Goal: Information Seeking & Learning: Learn about a topic

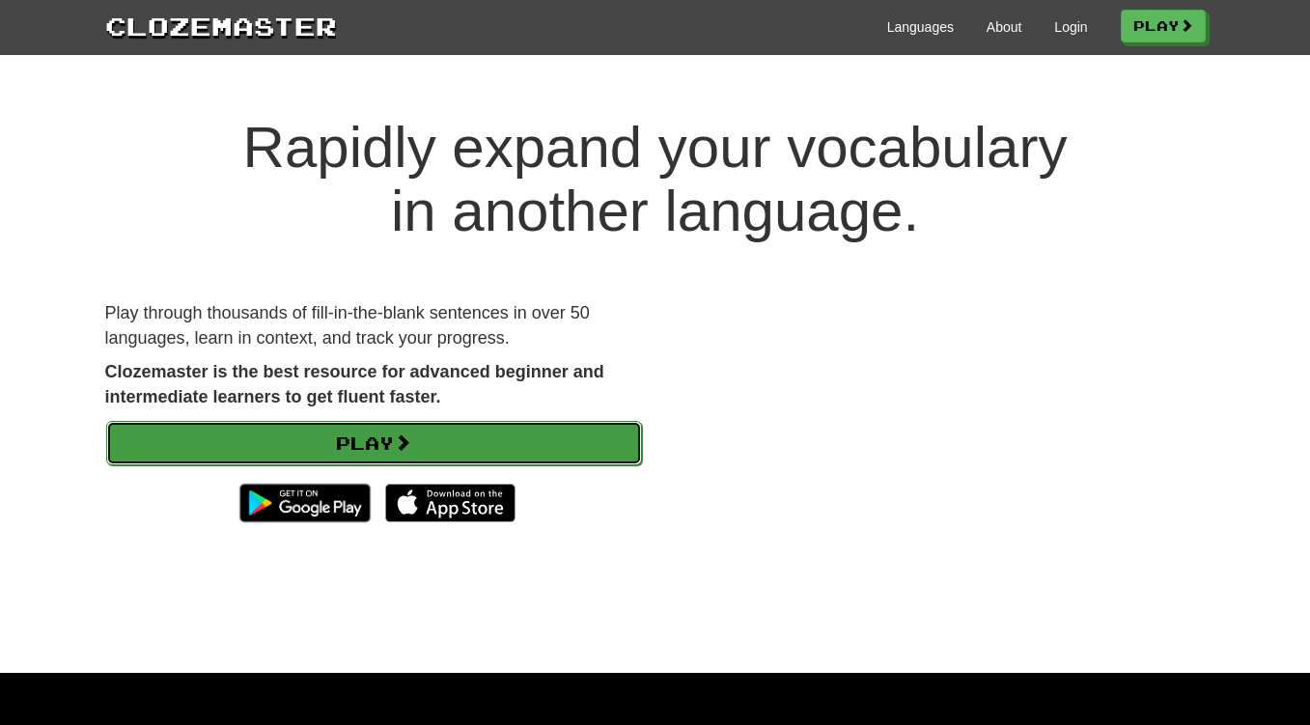
click at [352, 436] on link "Play" at bounding box center [374, 443] width 536 height 44
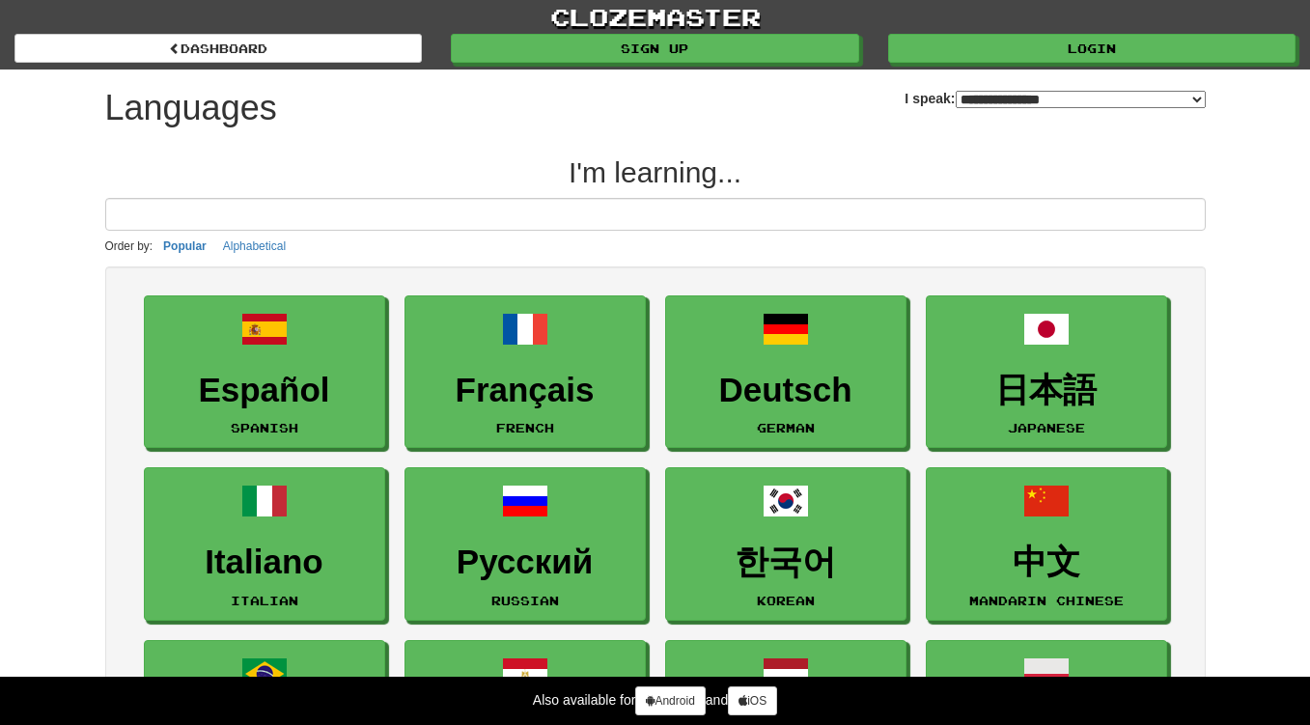
select select "*******"
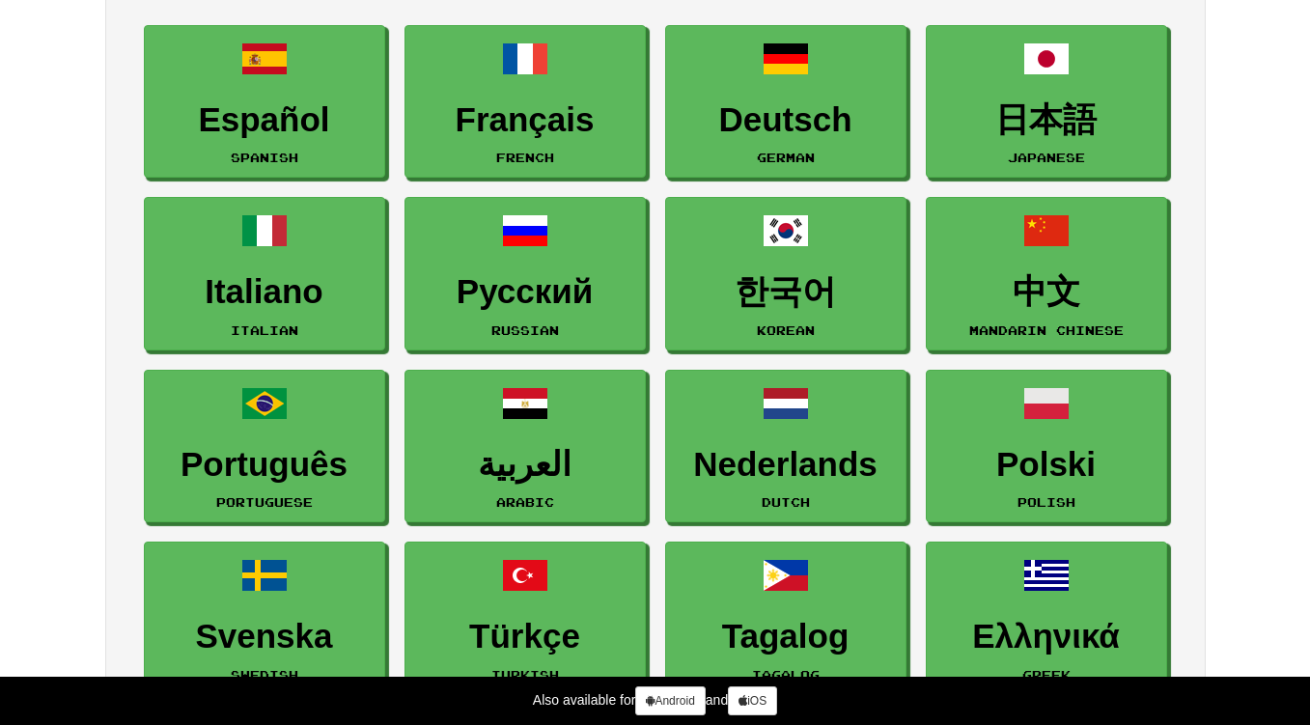
scroll to position [304, 0]
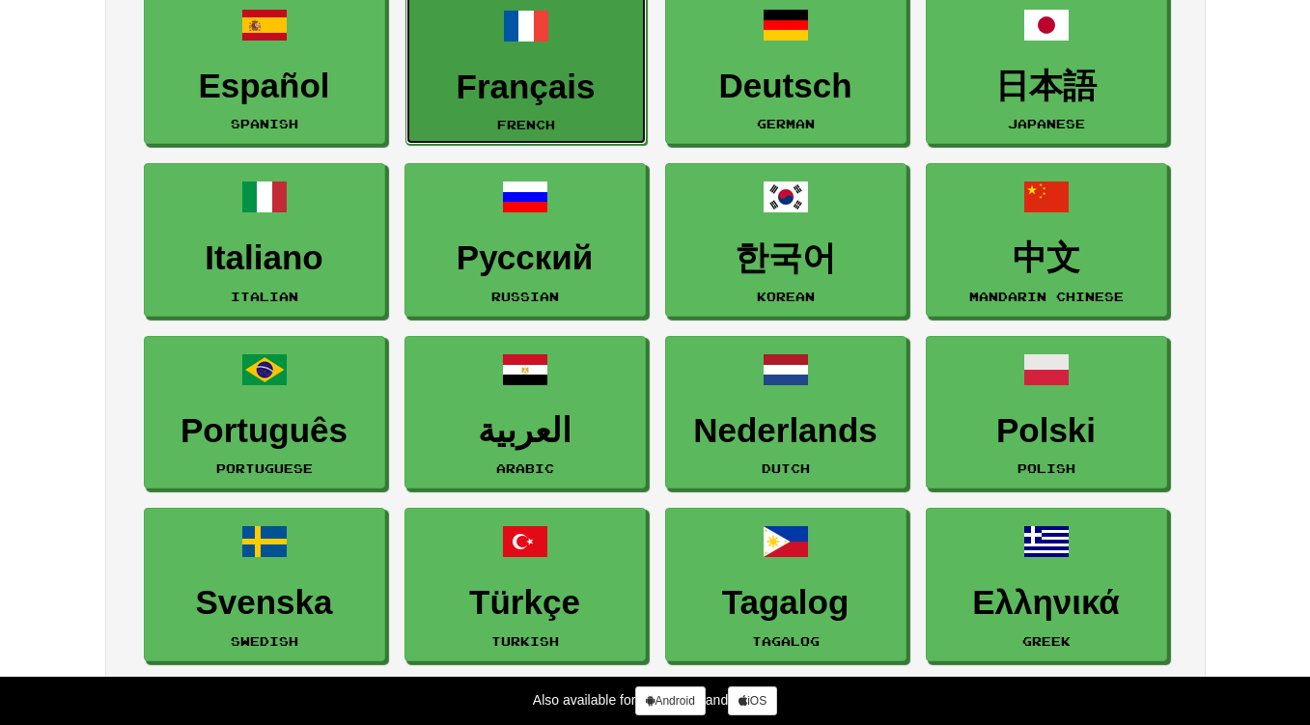
click at [505, 84] on h3 "Français" at bounding box center [526, 88] width 220 height 38
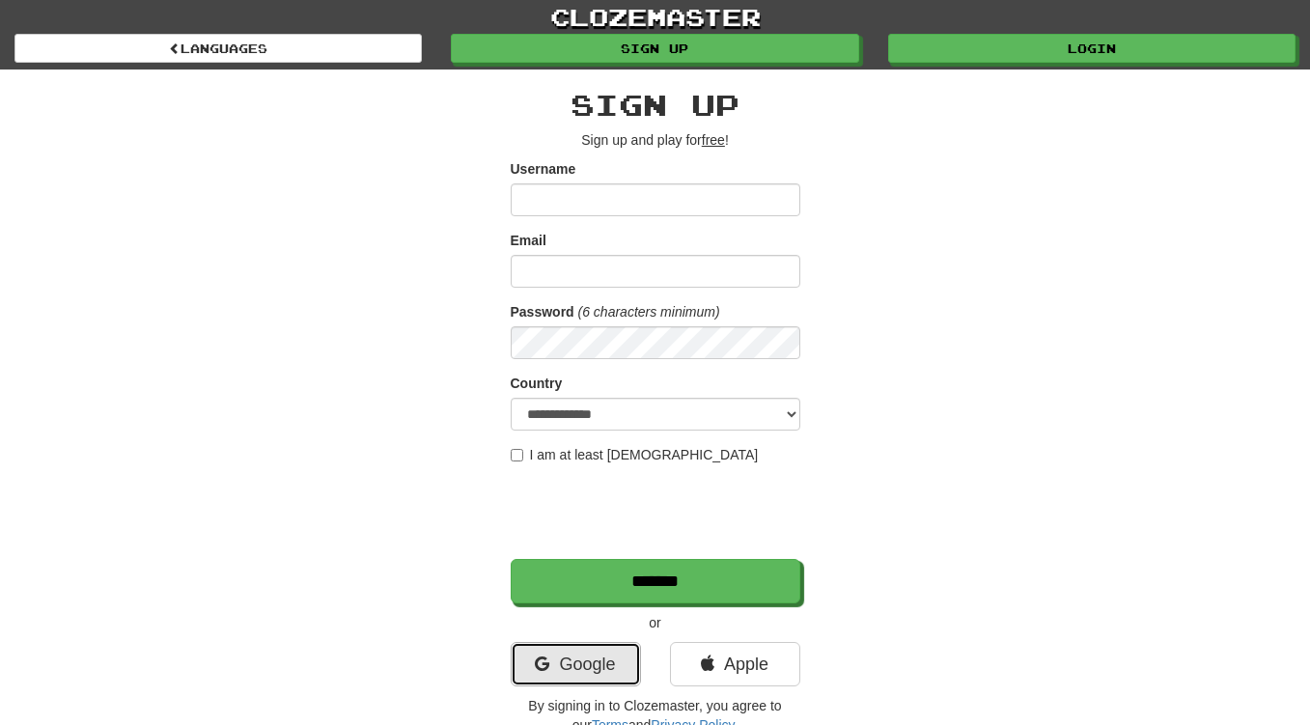
click at [570, 655] on link "Google" at bounding box center [576, 664] width 130 height 44
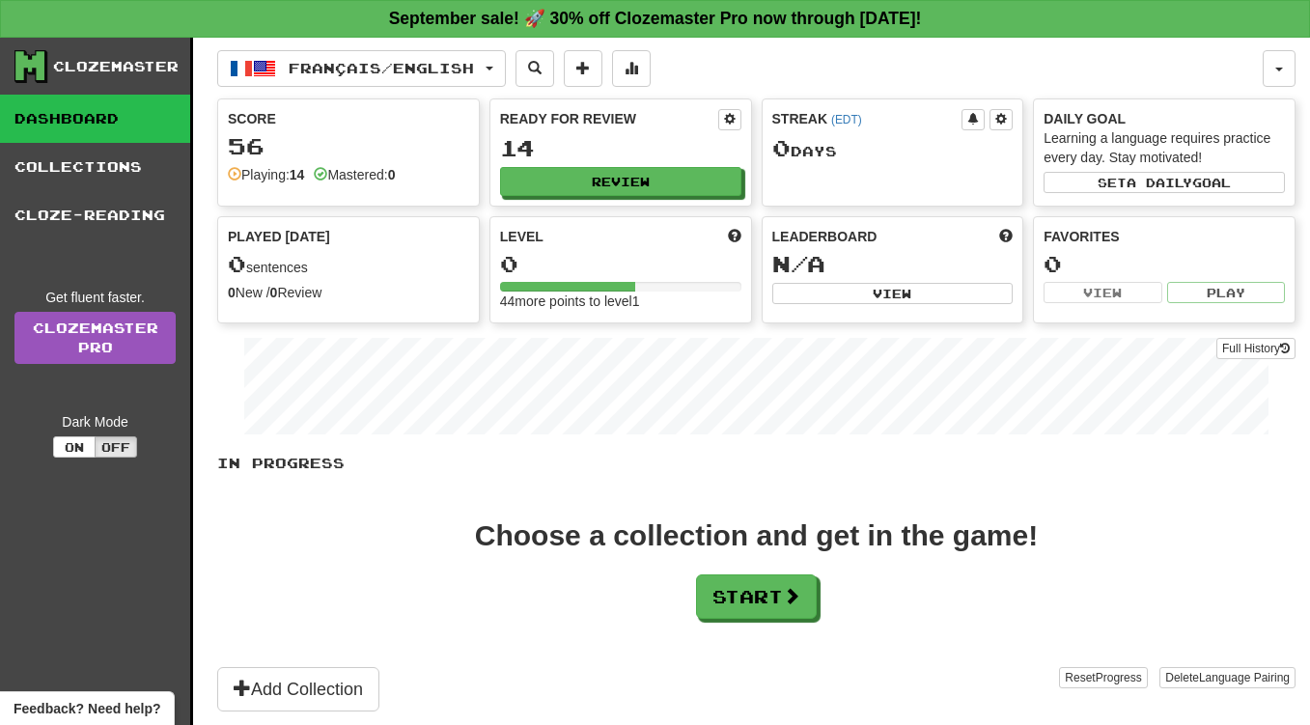
click at [42, 109] on link "Dashboard" at bounding box center [95, 119] width 190 height 48
click at [45, 112] on link "Dashboard" at bounding box center [95, 119] width 190 height 48
click at [76, 179] on link "Collections" at bounding box center [95, 167] width 190 height 48
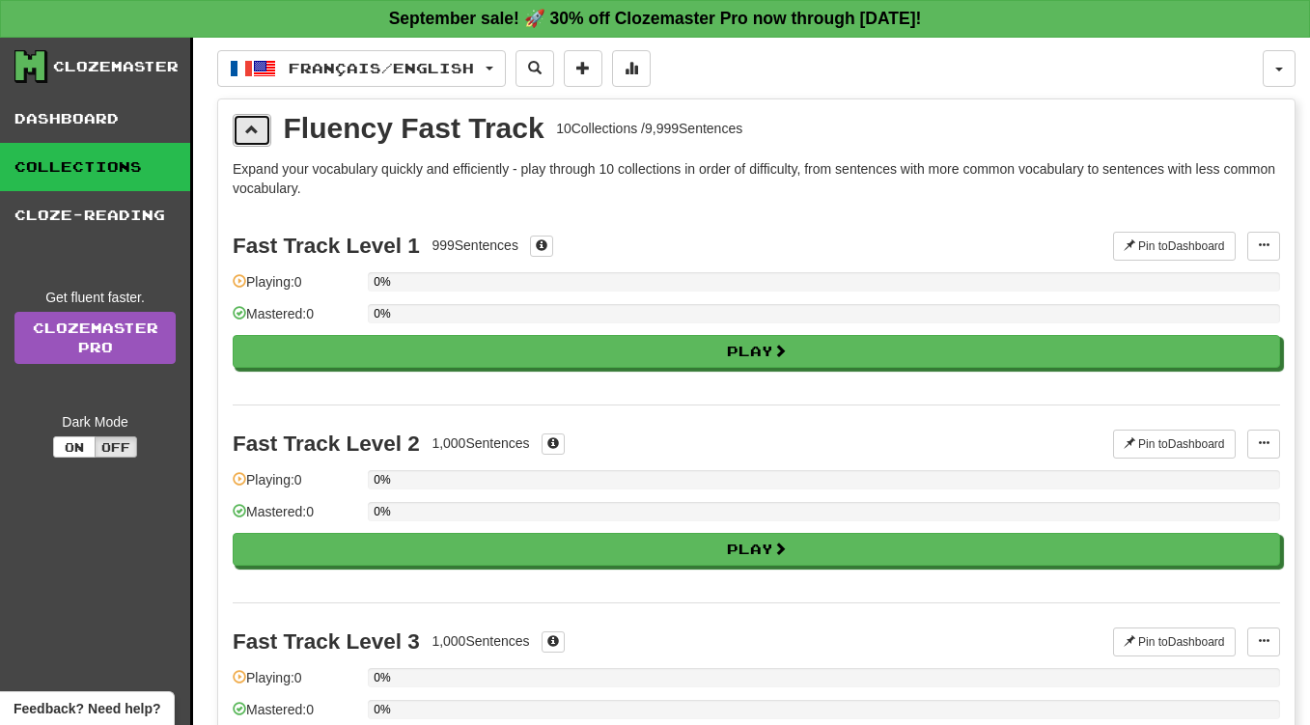
click at [247, 136] on span at bounding box center [252, 130] width 14 height 14
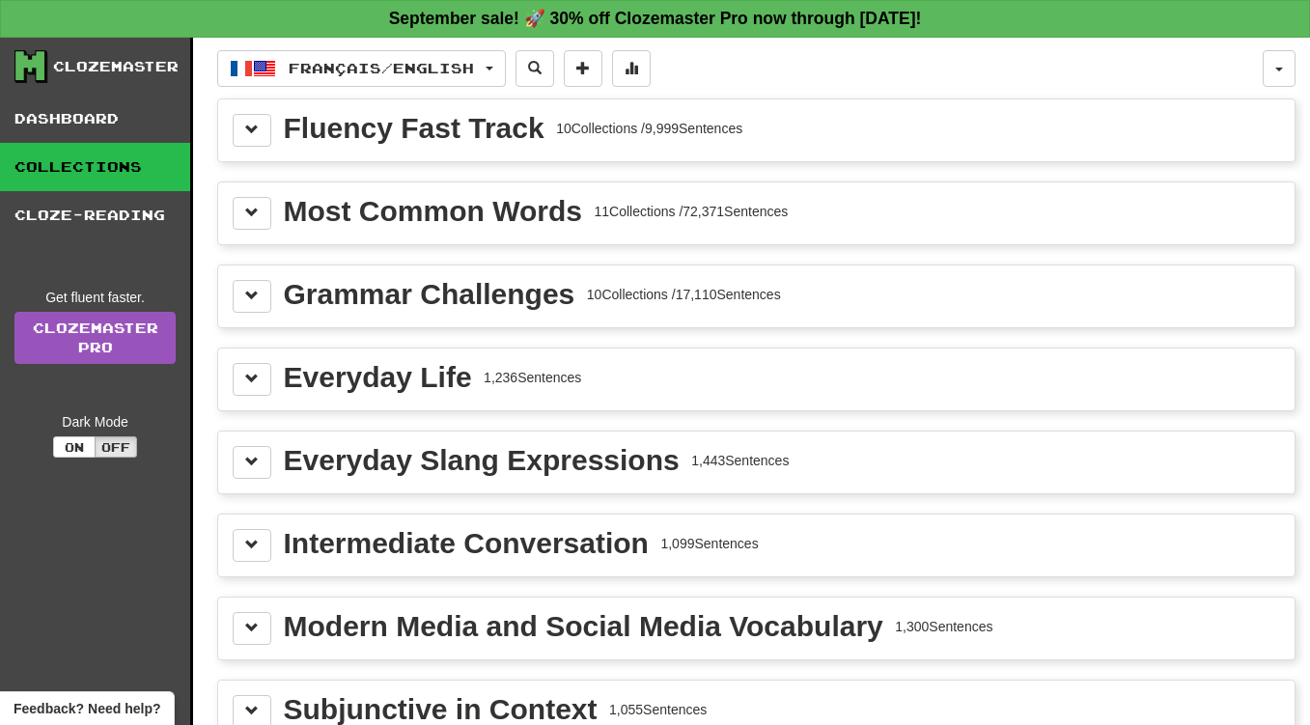
click at [528, 122] on div "Fluency Fast Track" at bounding box center [414, 128] width 261 height 29
click at [250, 134] on span at bounding box center [252, 130] width 14 height 14
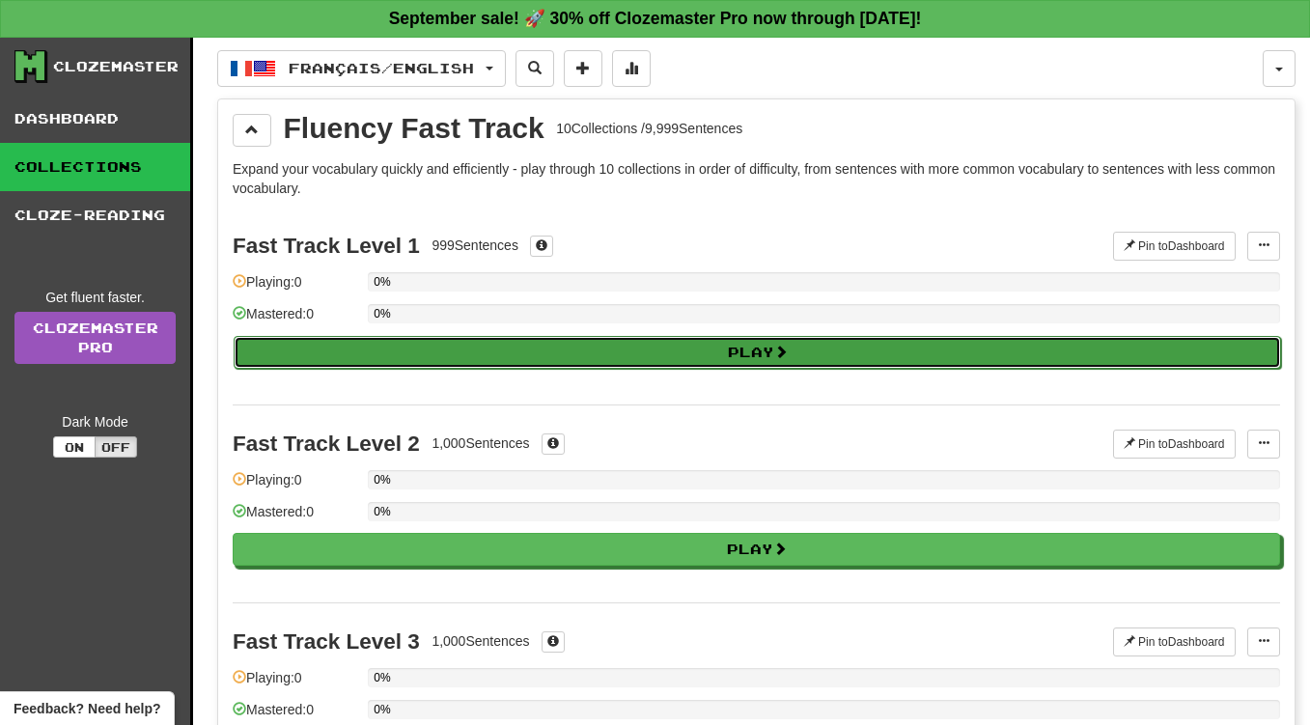
click at [353, 353] on button "Play" at bounding box center [757, 352] width 1047 height 33
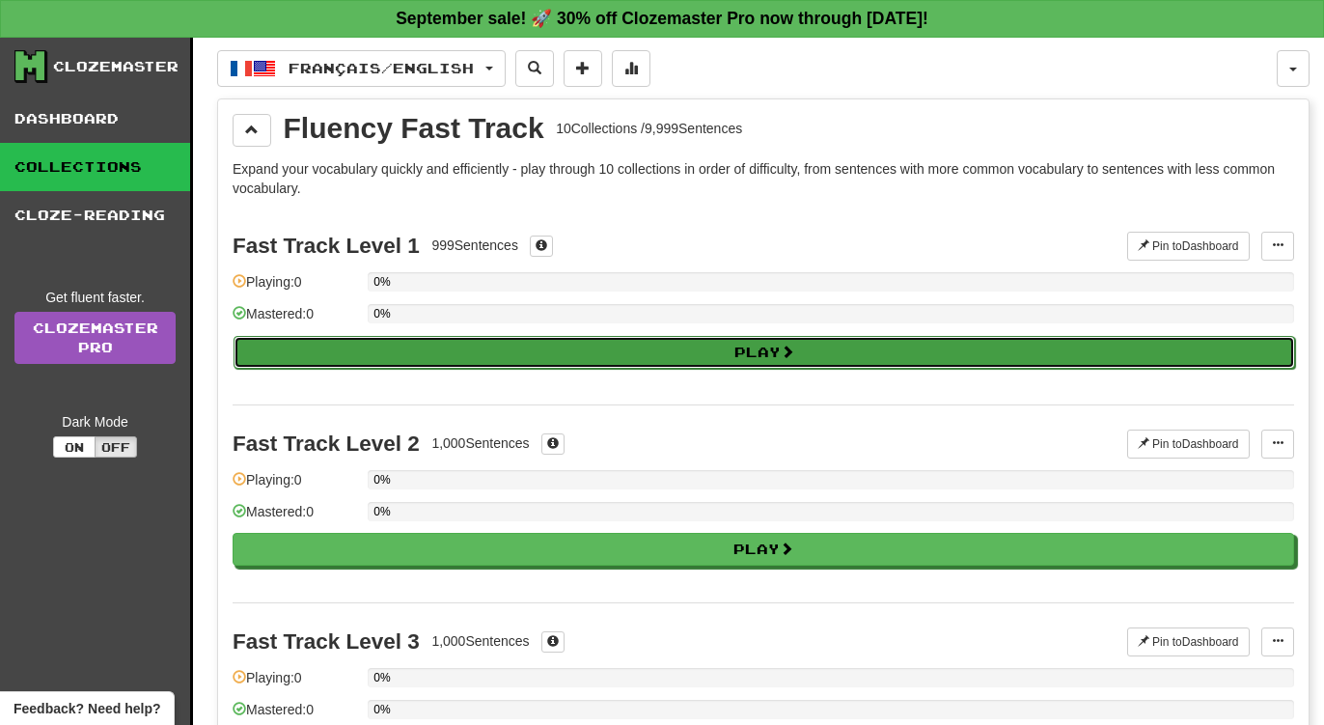
select select "**"
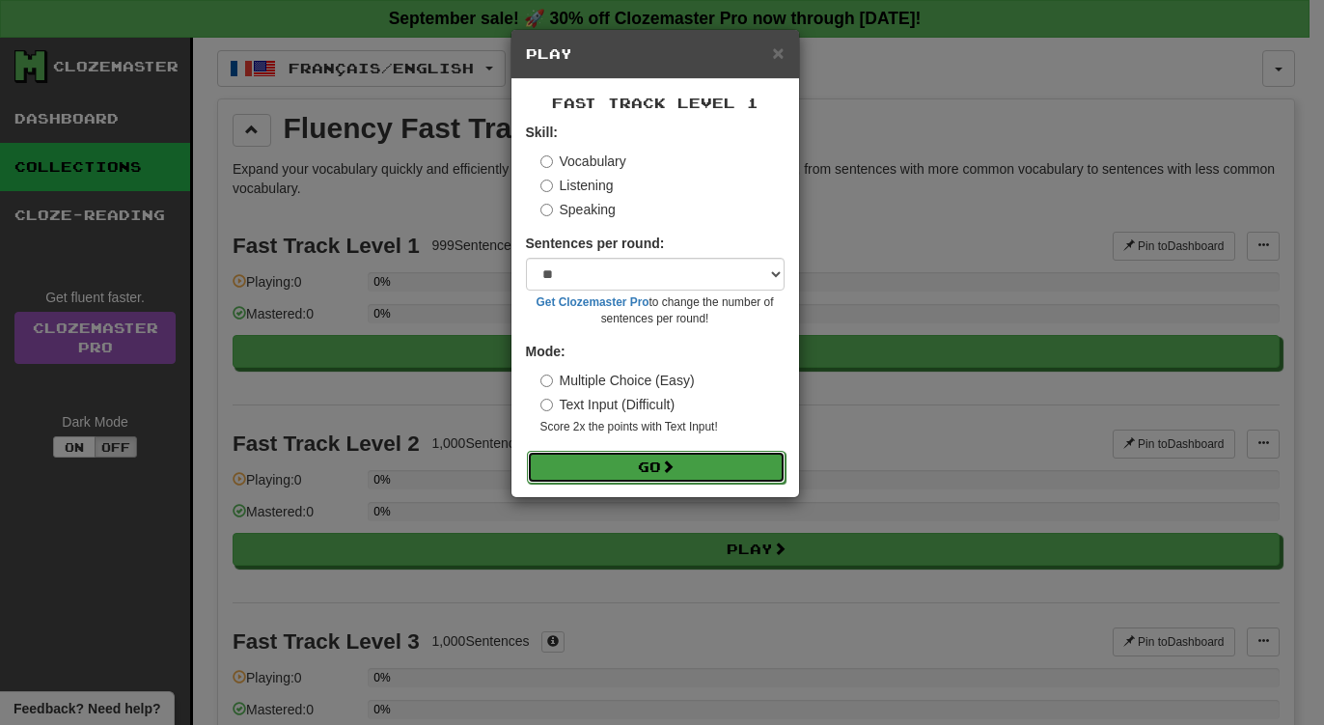
click at [674, 472] on span at bounding box center [668, 466] width 14 height 14
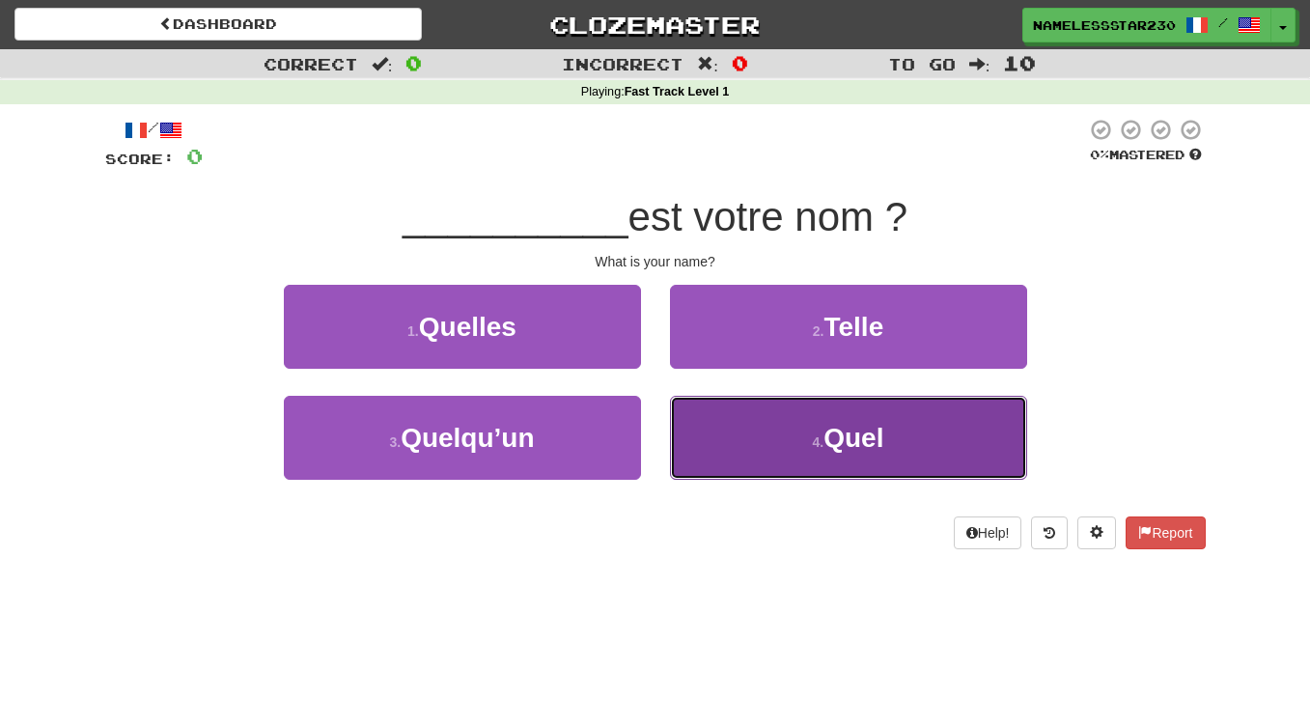
click at [887, 445] on button "4 . Quel" at bounding box center [848, 438] width 357 height 84
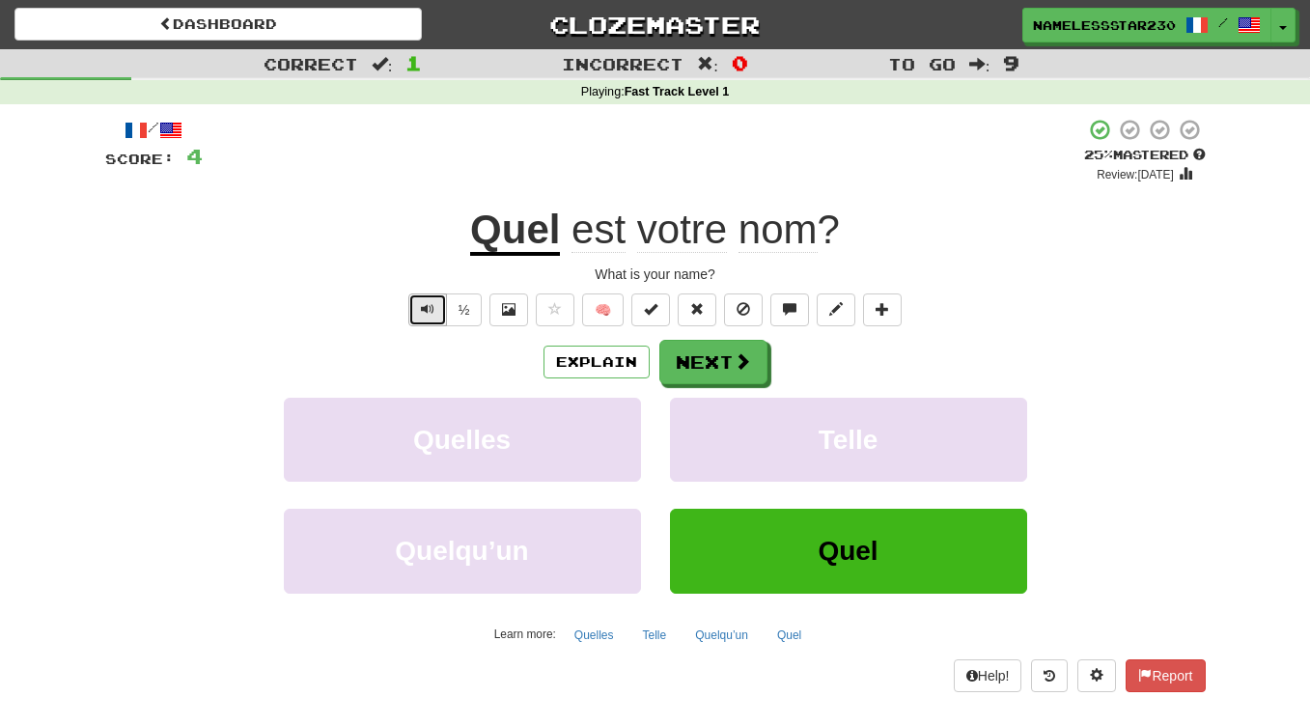
click at [430, 319] on button "Text-to-speech controls" at bounding box center [427, 309] width 39 height 33
click at [718, 354] on button "Next" at bounding box center [714, 363] width 108 height 44
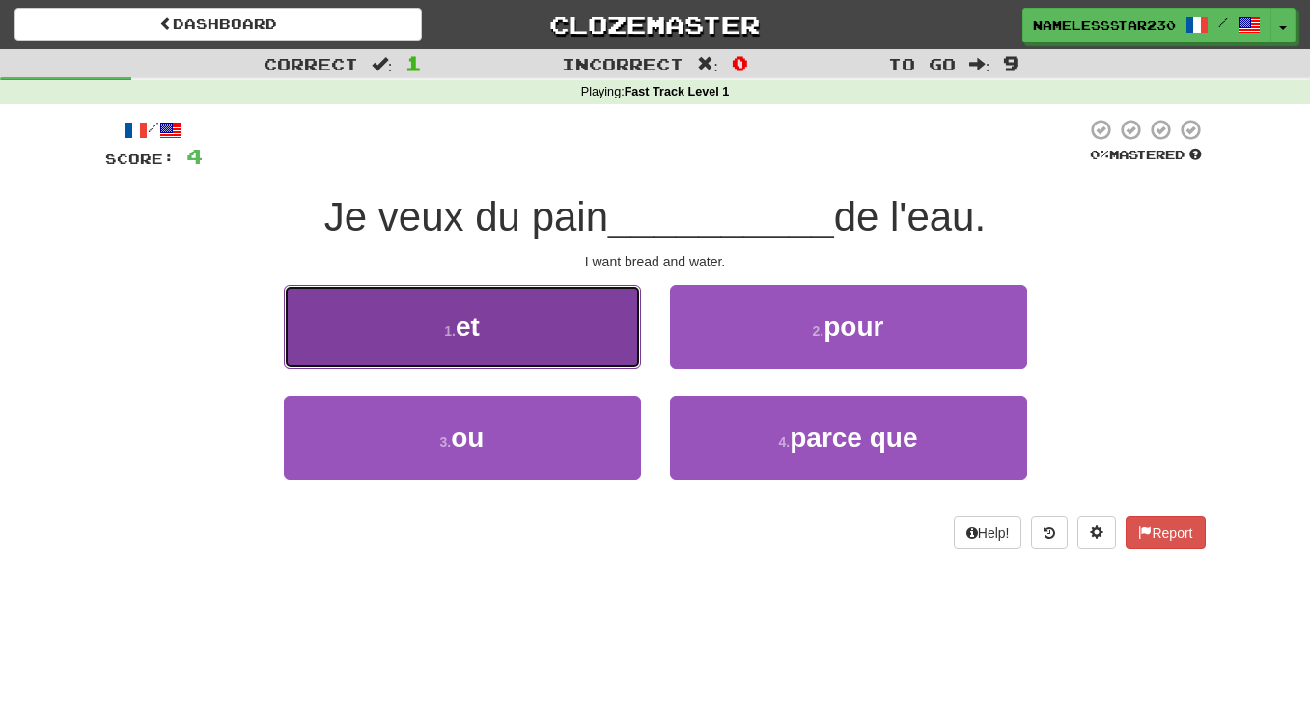
click at [518, 331] on button "1 . et" at bounding box center [462, 327] width 357 height 84
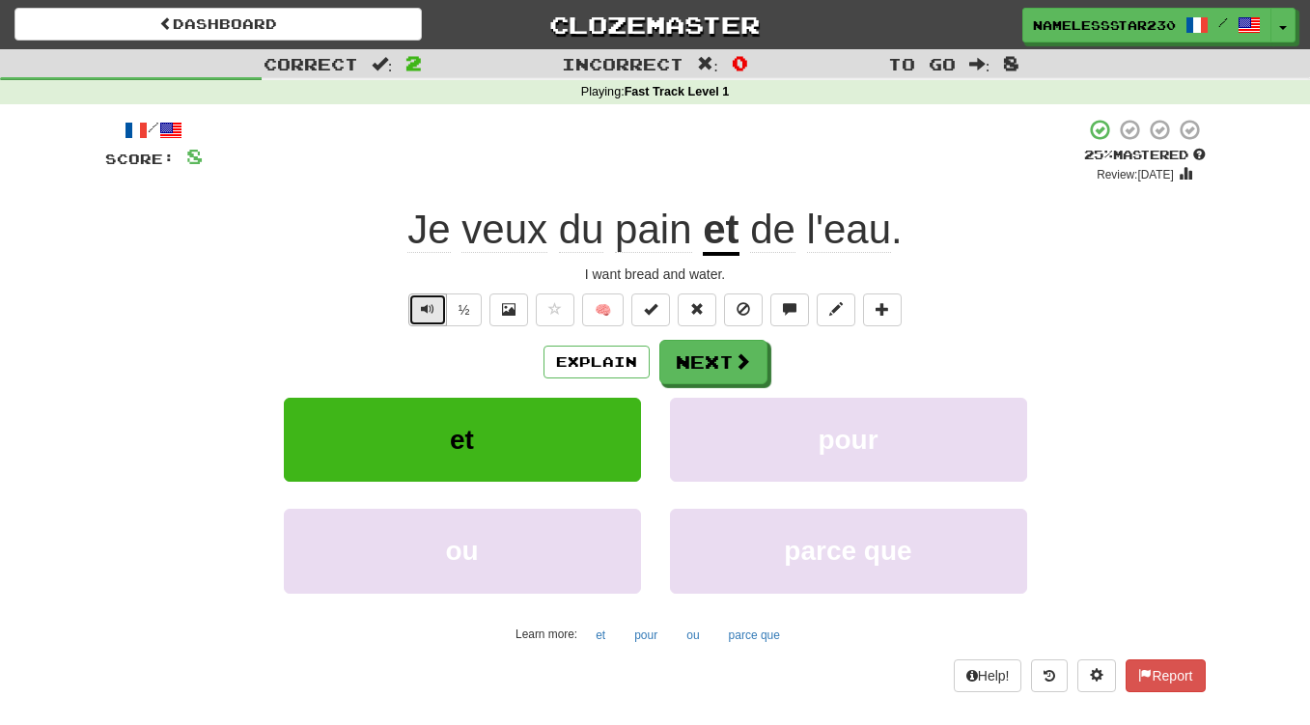
click at [427, 305] on span "Text-to-speech controls" at bounding box center [428, 309] width 14 height 14
click at [467, 318] on button "½" at bounding box center [464, 309] width 37 height 33
click at [420, 309] on button "Text-to-speech controls" at bounding box center [427, 309] width 39 height 33
click at [682, 347] on button "Next" at bounding box center [714, 363] width 108 height 44
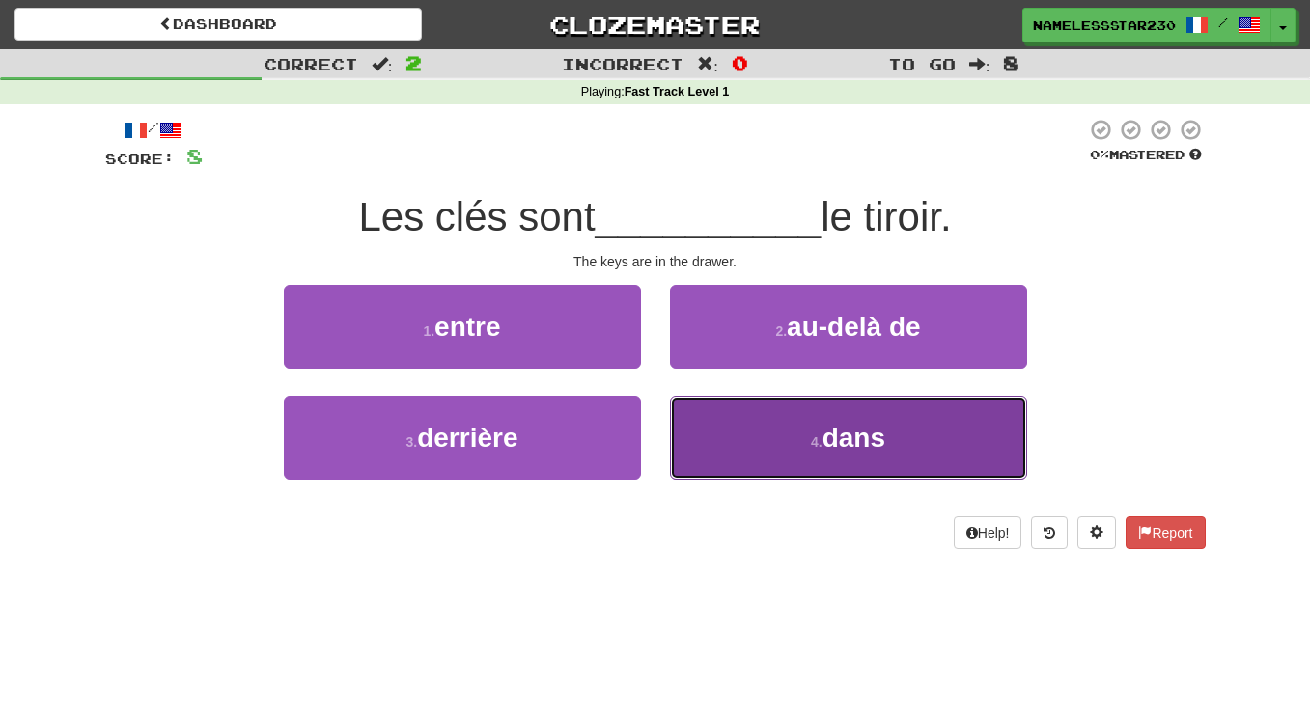
click at [898, 458] on button "4 . dans" at bounding box center [848, 438] width 357 height 84
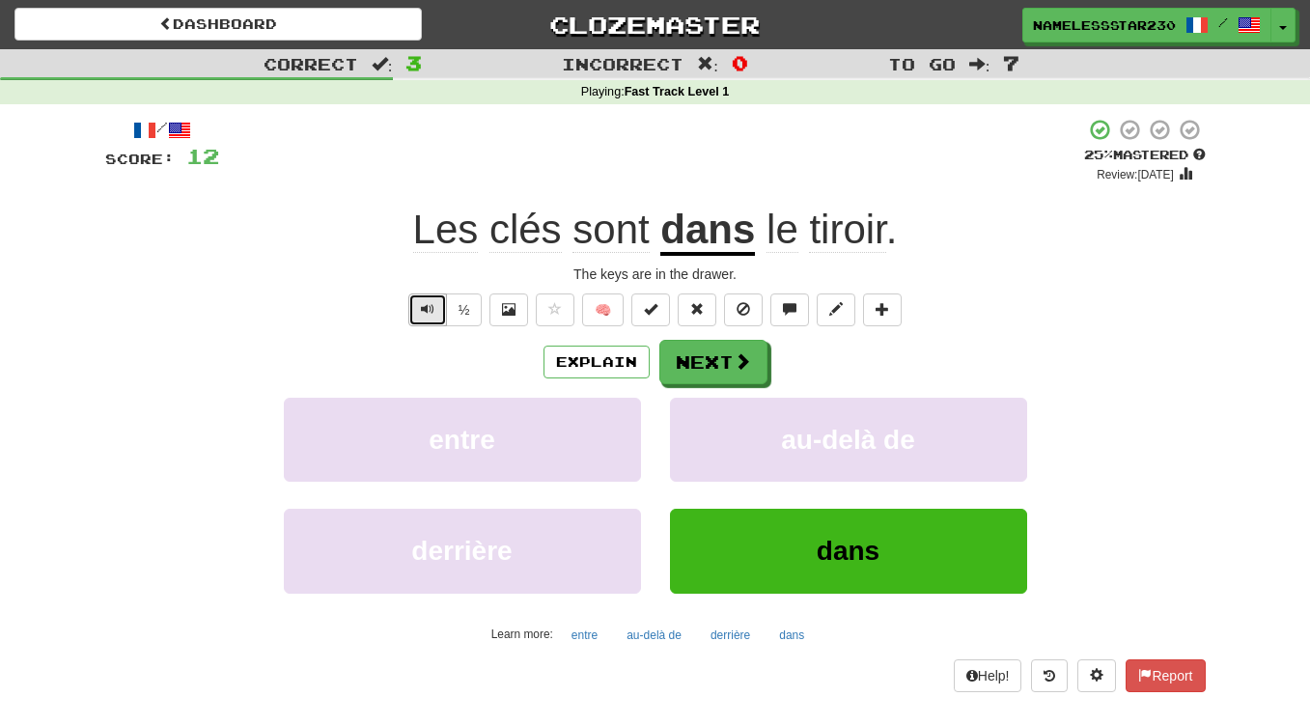
click at [421, 311] on button "Text-to-speech controls" at bounding box center [427, 309] width 39 height 33
click at [469, 317] on button "½" at bounding box center [464, 309] width 37 height 33
click at [454, 313] on button "½" at bounding box center [464, 309] width 37 height 33
click at [443, 315] on button "Text-to-speech controls" at bounding box center [427, 309] width 39 height 33
click at [712, 361] on button "Next" at bounding box center [714, 363] width 108 height 44
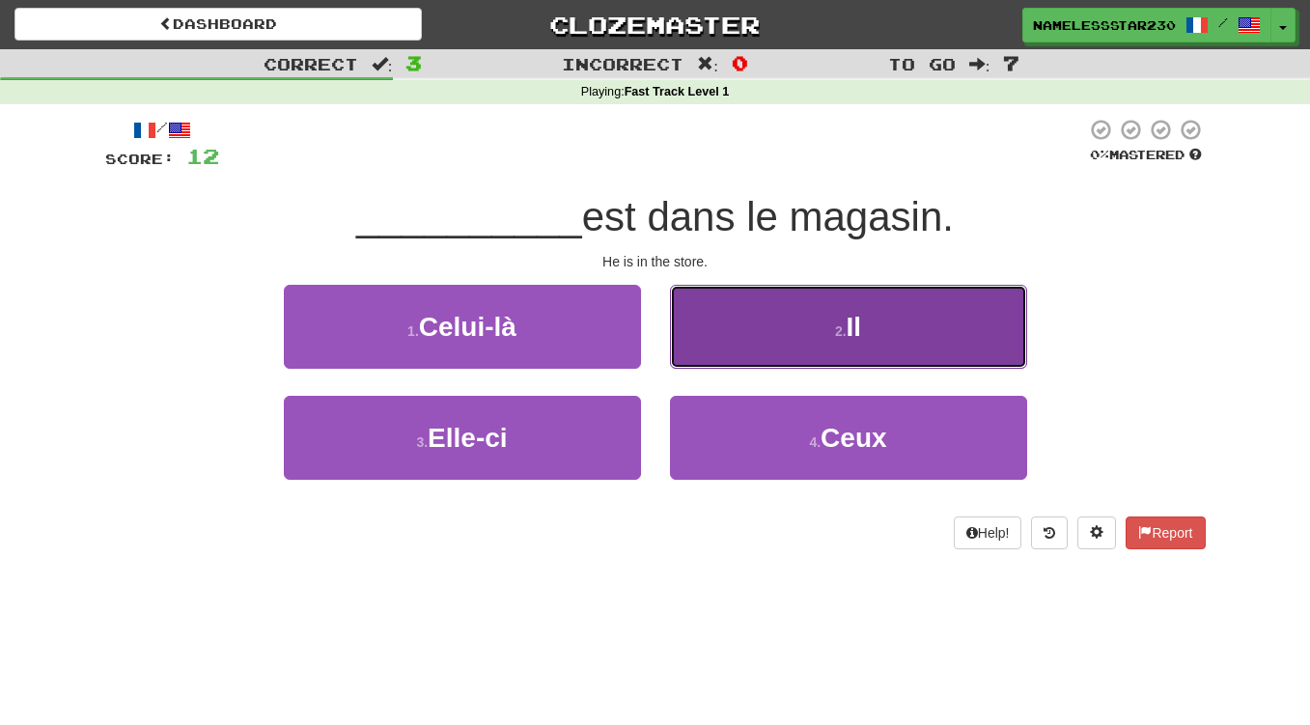
click at [880, 346] on button "2 . Il" at bounding box center [848, 327] width 357 height 84
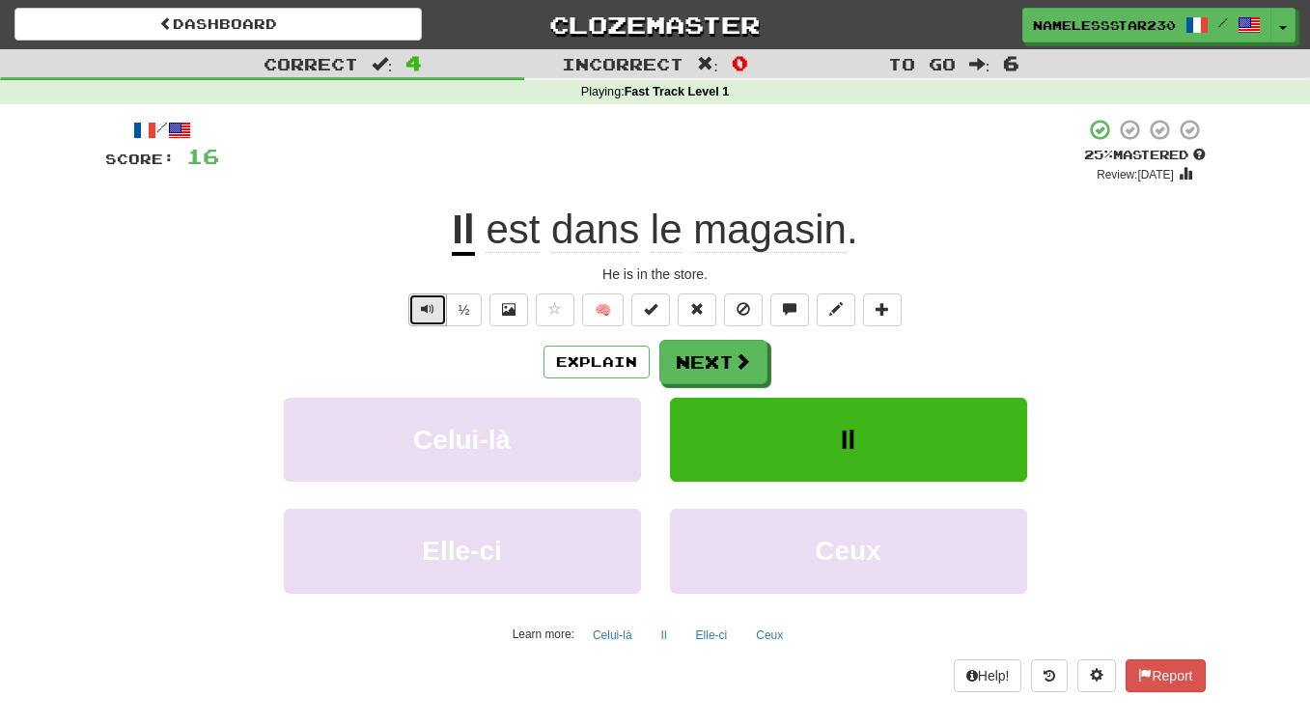
click at [417, 306] on button "Text-to-speech controls" at bounding box center [427, 309] width 39 height 33
click at [460, 319] on button "½" at bounding box center [464, 309] width 37 height 33
click at [434, 313] on span "Text-to-speech controls" at bounding box center [428, 309] width 14 height 14
click at [719, 376] on button "Next" at bounding box center [714, 363] width 108 height 44
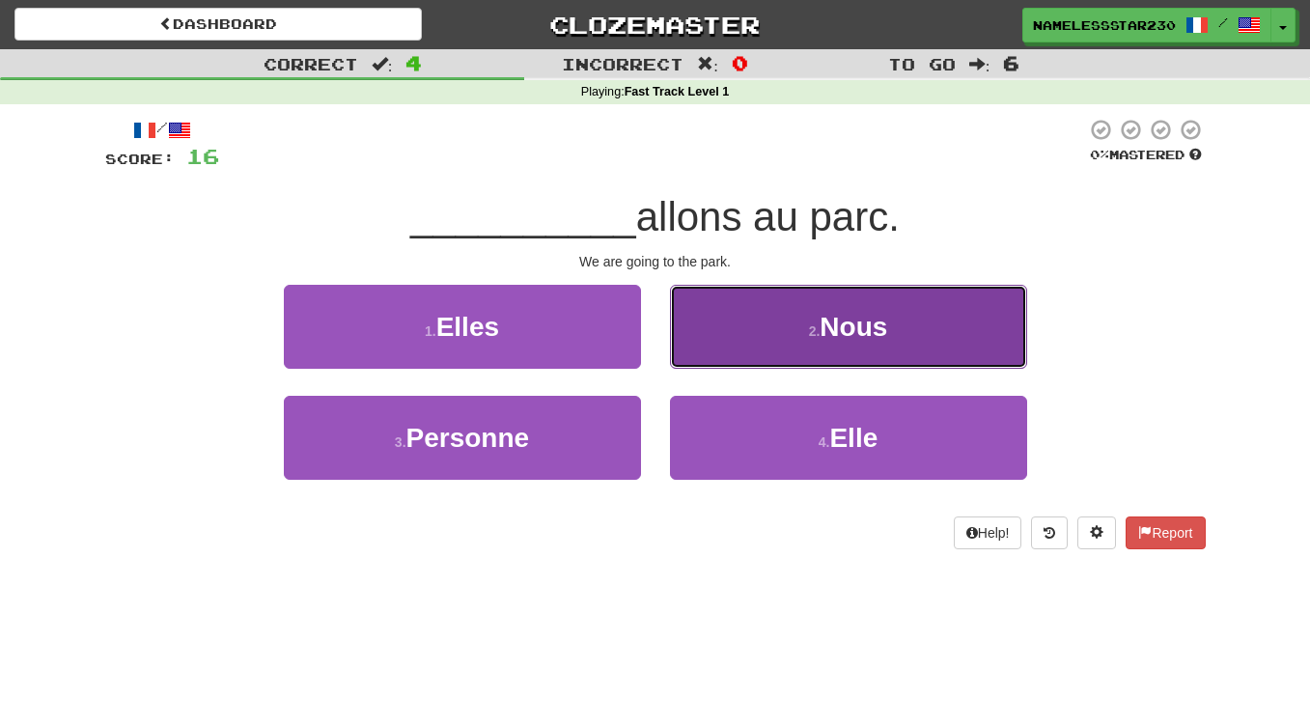
click at [857, 330] on span "Nous" at bounding box center [854, 327] width 68 height 30
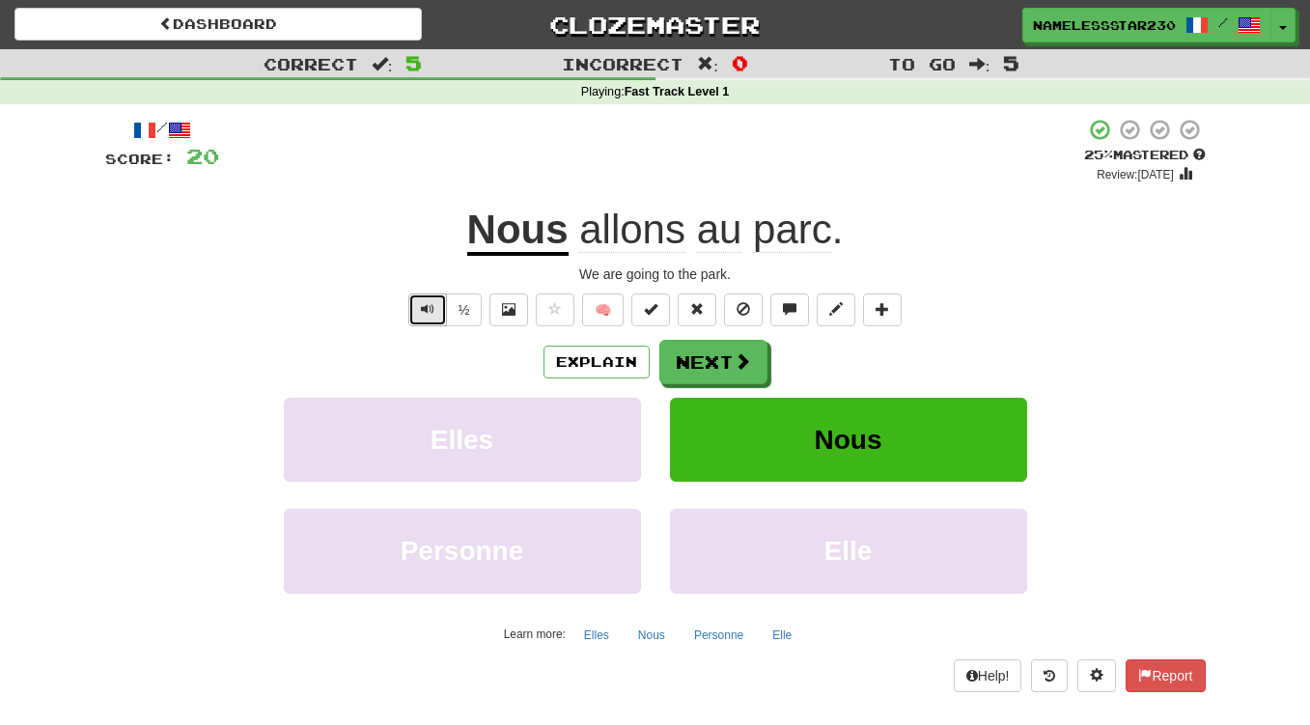
click at [435, 317] on button "Text-to-speech controls" at bounding box center [427, 309] width 39 height 33
click at [468, 316] on button "½" at bounding box center [464, 309] width 37 height 33
click at [720, 354] on button "Next" at bounding box center [714, 363] width 108 height 44
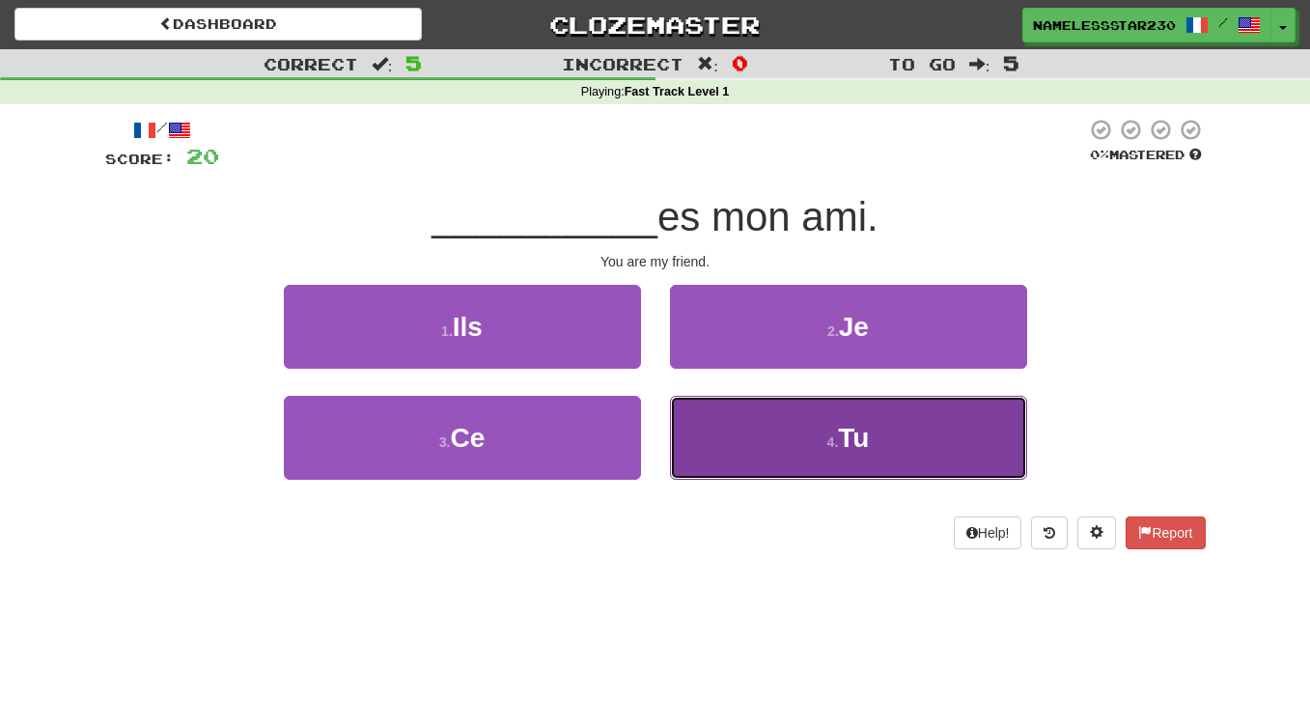
click at [880, 442] on button "4 . Tu" at bounding box center [848, 438] width 357 height 84
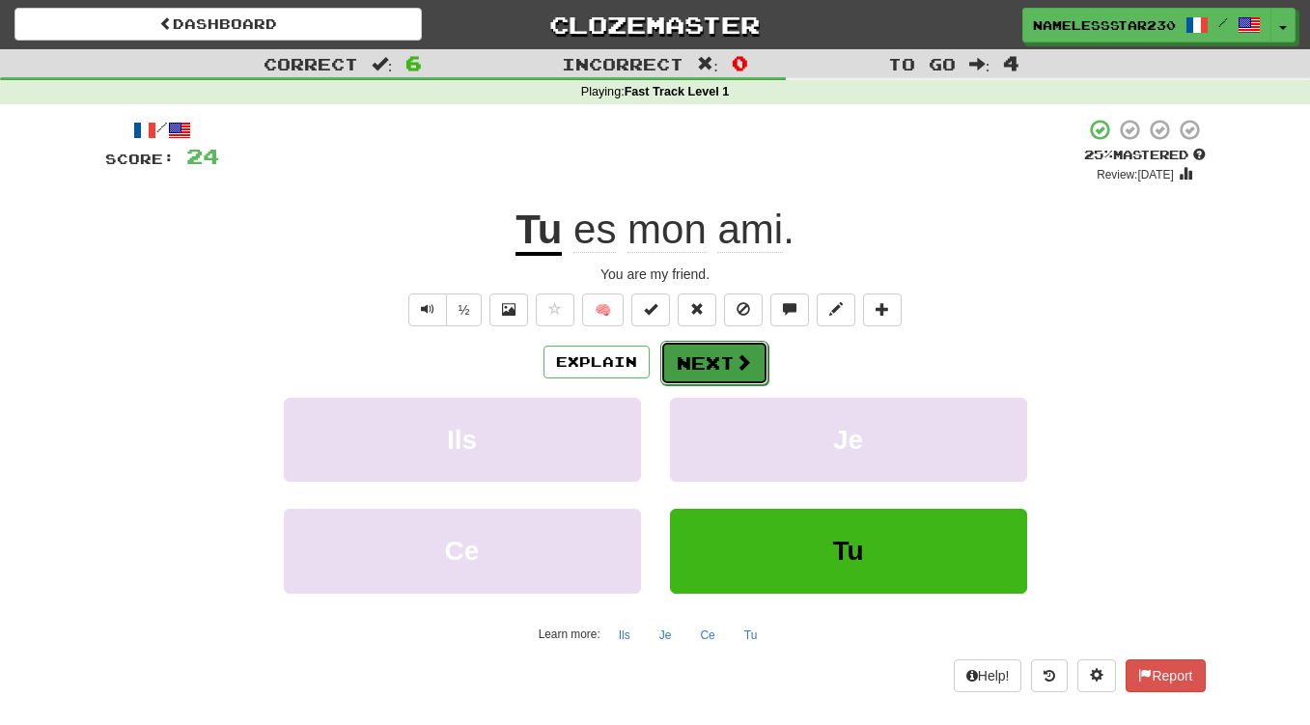
click at [694, 363] on button "Next" at bounding box center [714, 363] width 108 height 44
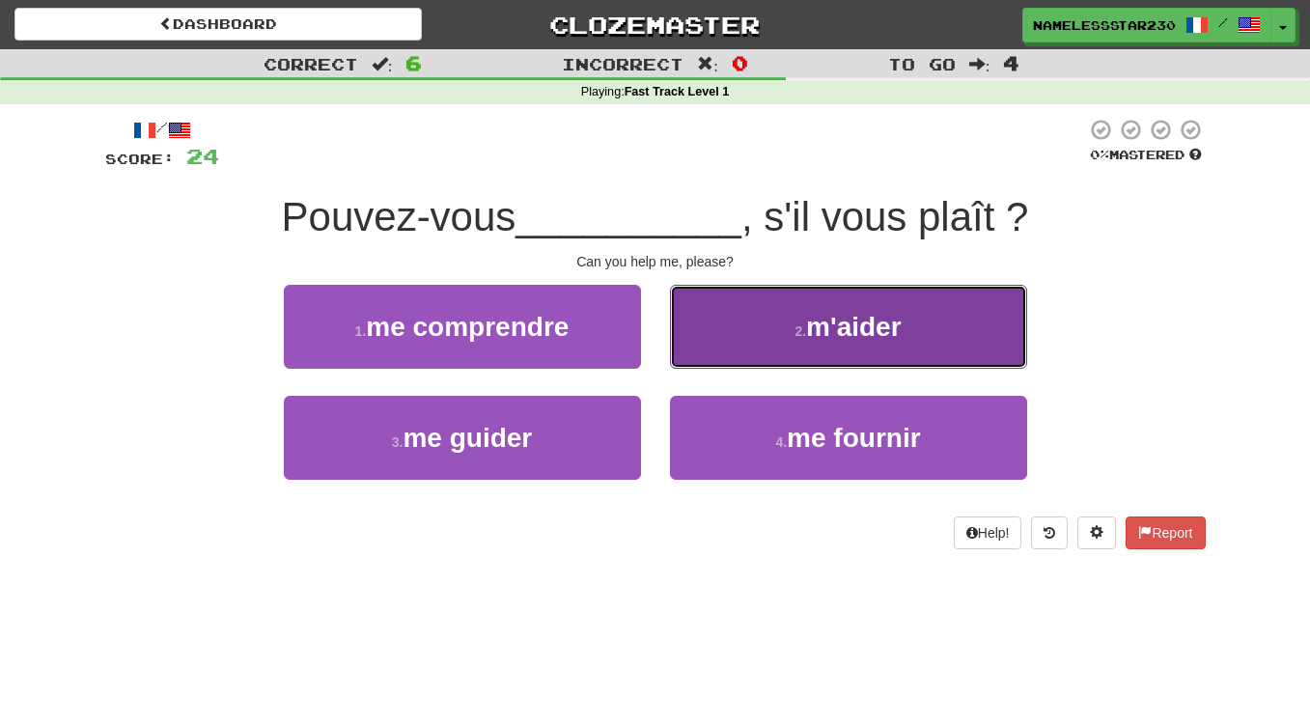
click at [877, 346] on button "2 . m'aider" at bounding box center [848, 327] width 357 height 84
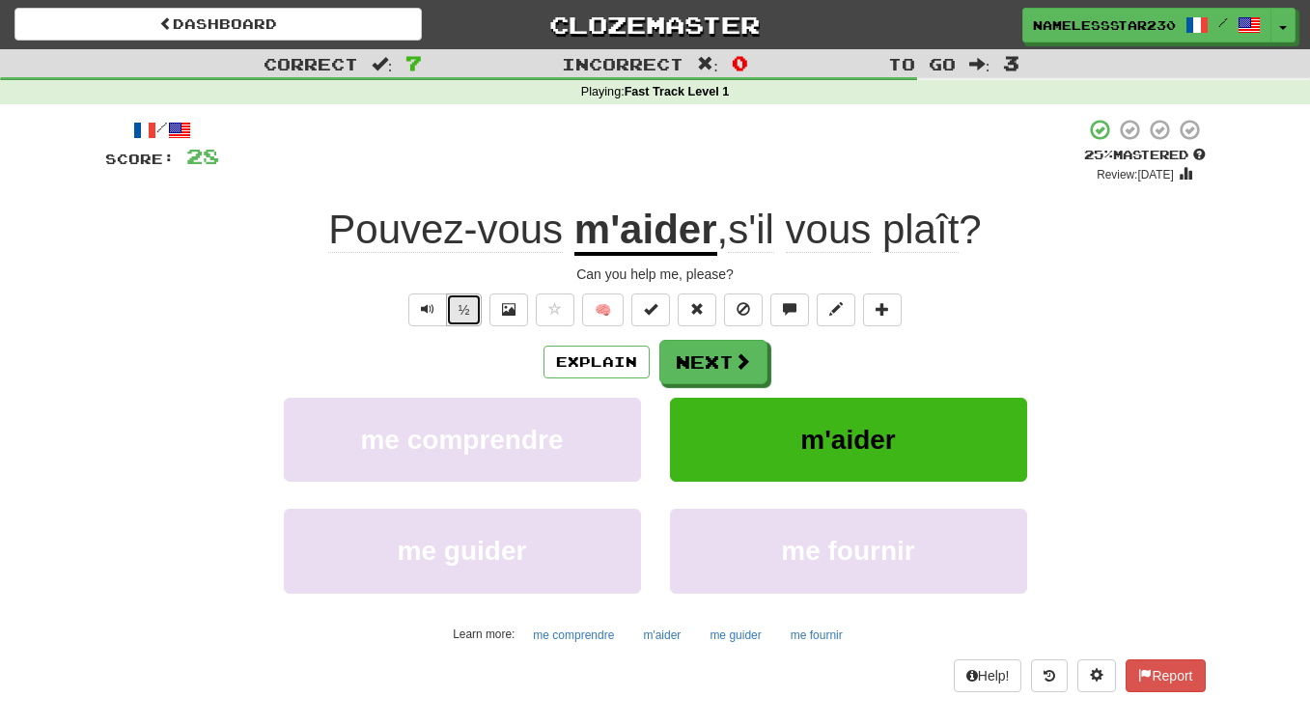
click at [463, 315] on button "½" at bounding box center [464, 309] width 37 height 33
click at [694, 369] on button "Next" at bounding box center [714, 363] width 108 height 44
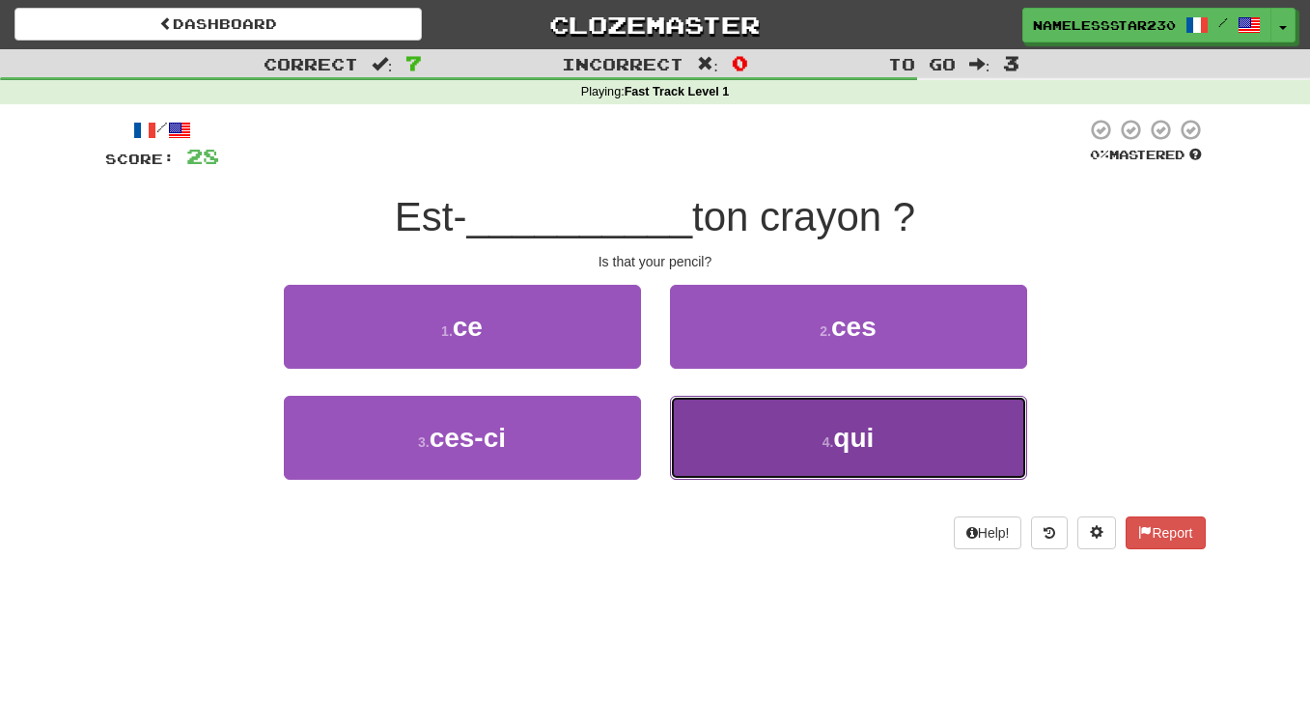
click at [815, 439] on button "4 . qui" at bounding box center [848, 438] width 357 height 84
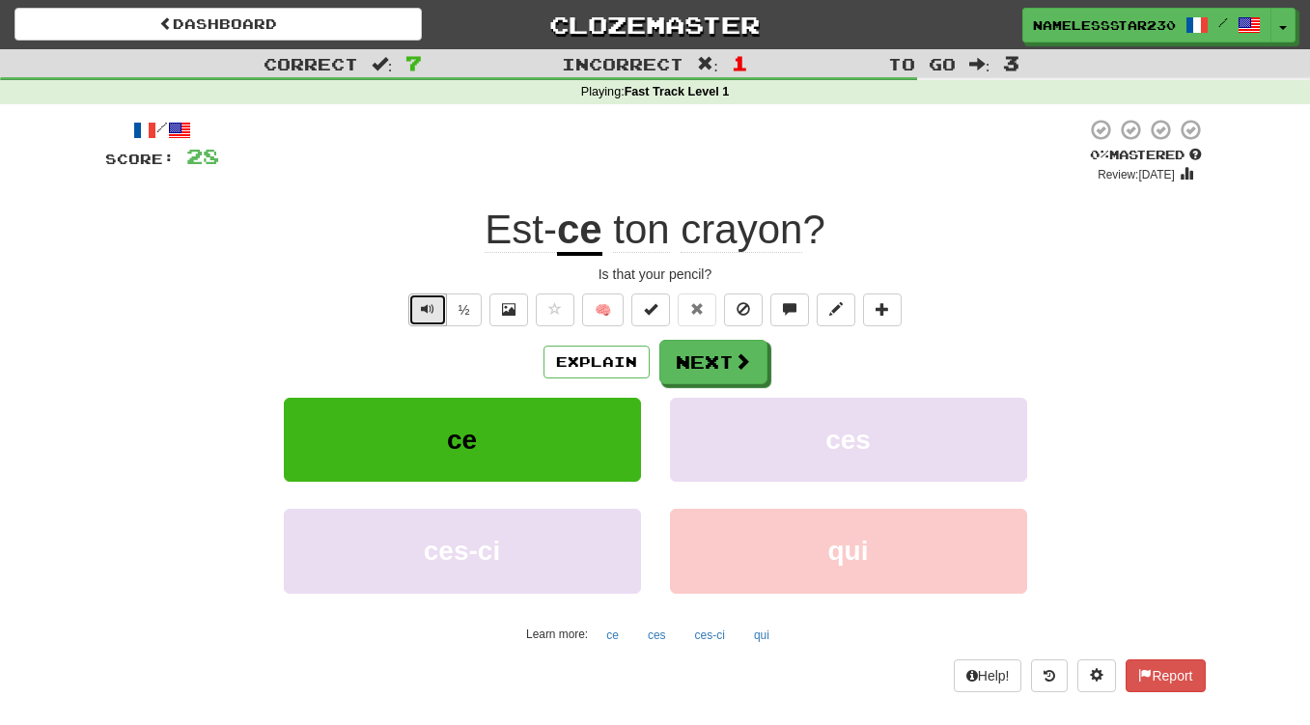
click at [419, 312] on button "Text-to-speech controls" at bounding box center [427, 309] width 39 height 33
click at [473, 318] on button "½" at bounding box center [464, 309] width 37 height 33
click at [725, 375] on button "Next" at bounding box center [714, 363] width 108 height 44
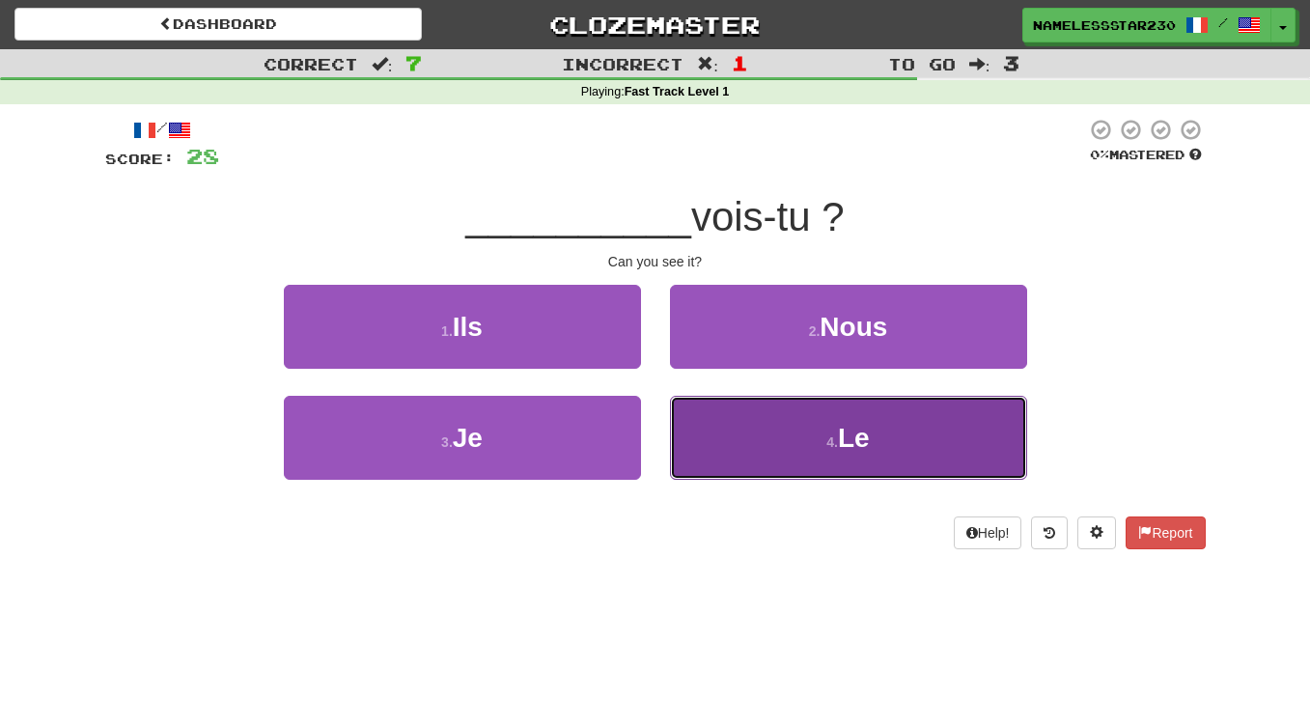
click at [863, 458] on button "4 . Le" at bounding box center [848, 438] width 357 height 84
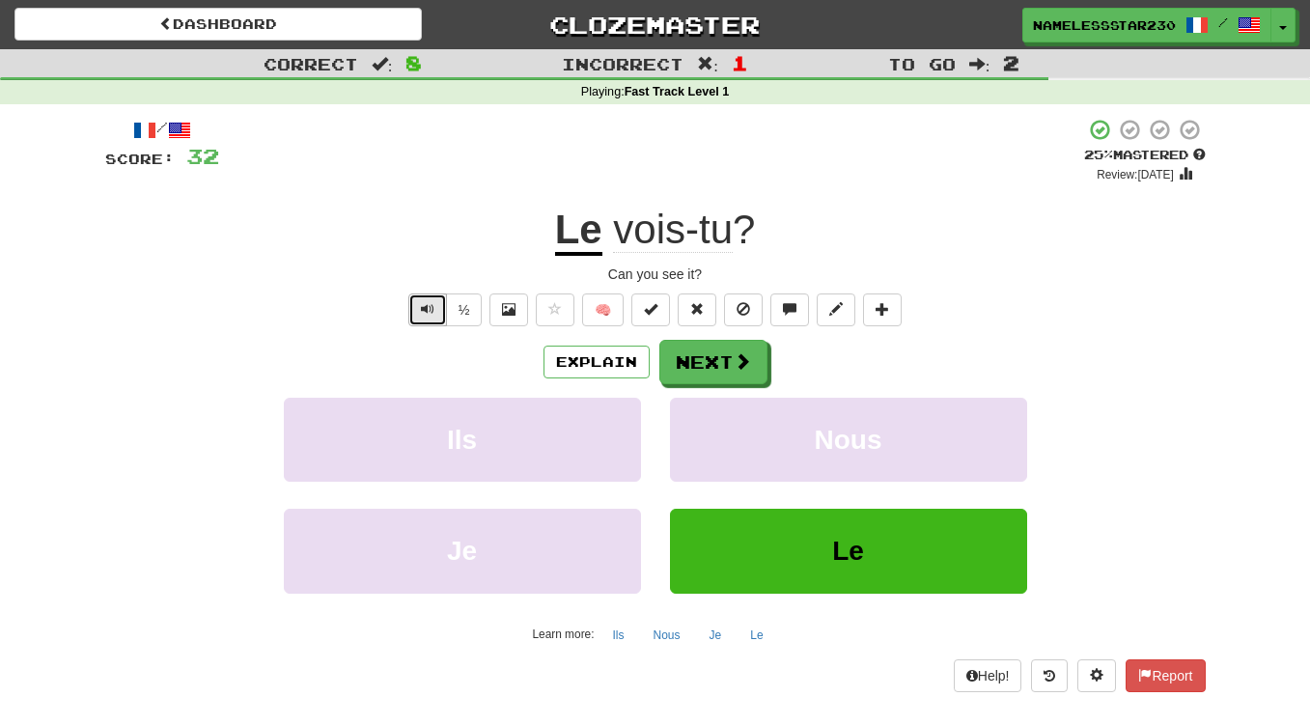
click at [418, 302] on button "Text-to-speech controls" at bounding box center [427, 309] width 39 height 33
click at [482, 313] on div "½ 🧠" at bounding box center [655, 309] width 1100 height 33
click at [468, 316] on button "½" at bounding box center [464, 309] width 37 height 33
click at [735, 369] on span at bounding box center [743, 361] width 17 height 17
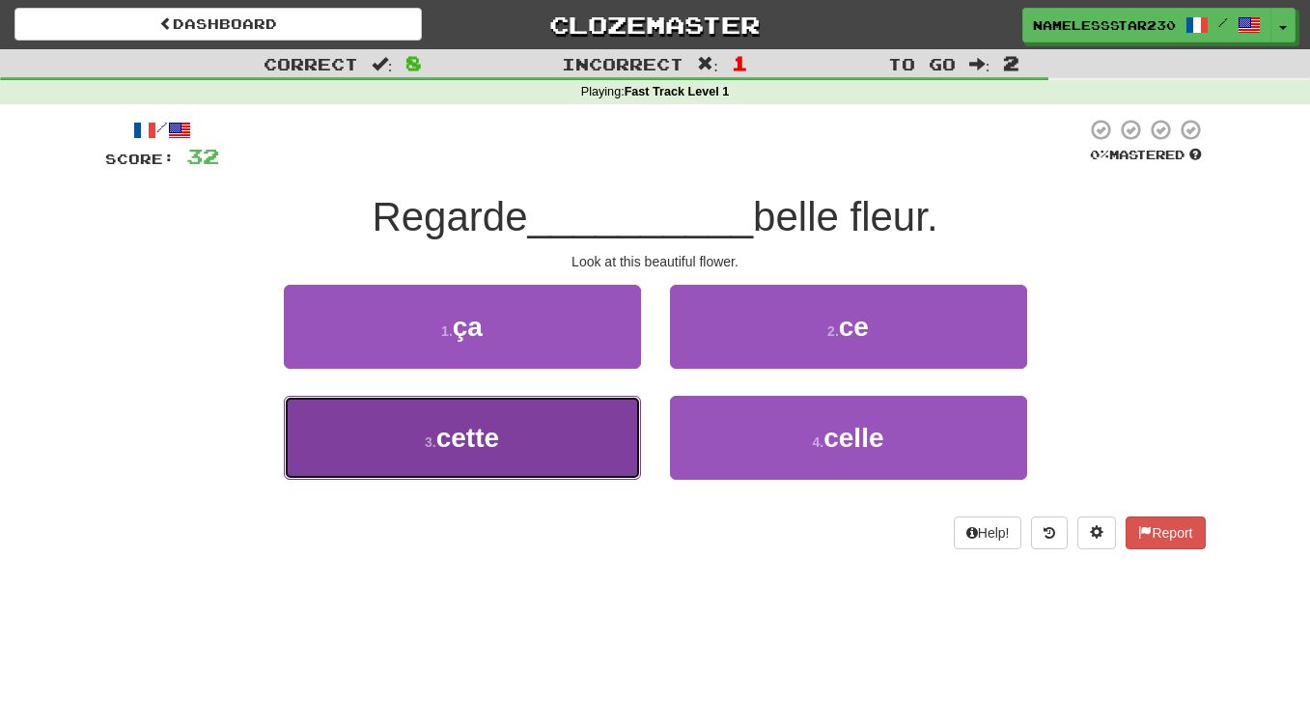
click at [502, 445] on button "3 . cette" at bounding box center [462, 438] width 357 height 84
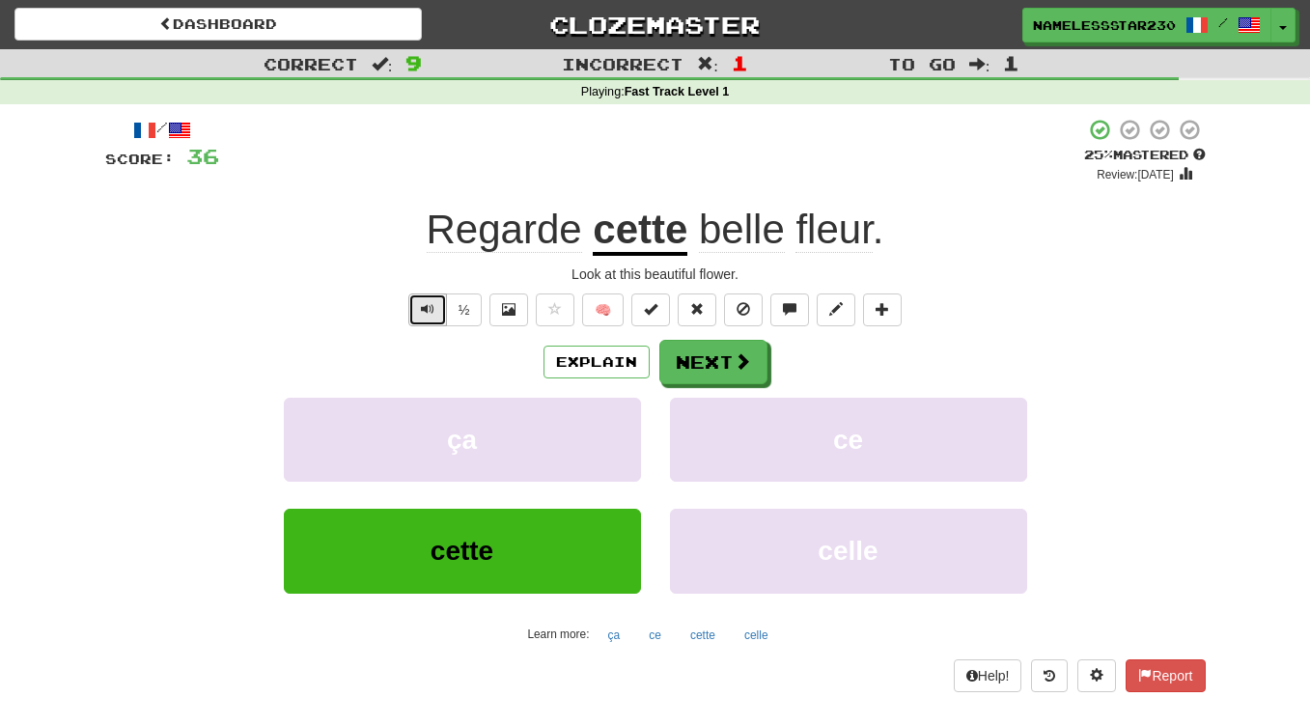
click at [424, 298] on button "Text-to-speech controls" at bounding box center [427, 309] width 39 height 33
click at [471, 314] on button "½" at bounding box center [464, 309] width 37 height 33
click at [469, 313] on button "½" at bounding box center [464, 309] width 37 height 33
click at [737, 358] on span at bounding box center [743, 361] width 17 height 17
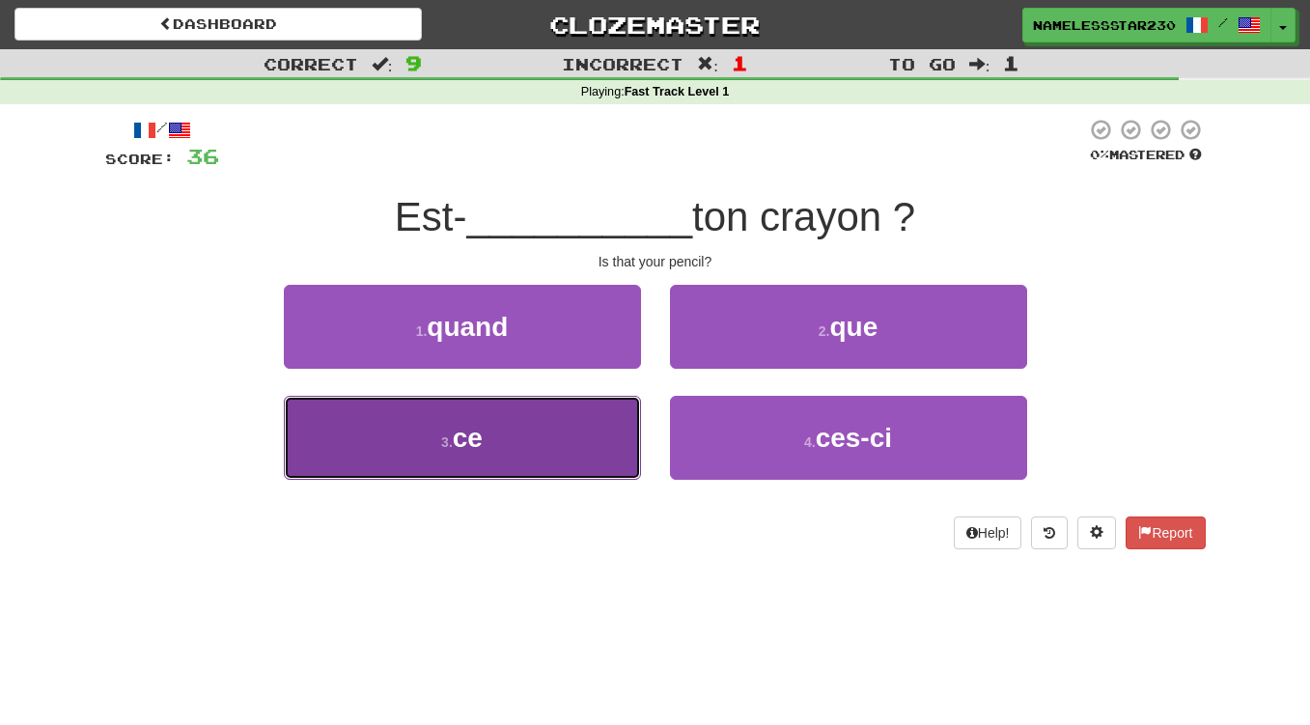
click at [456, 450] on span "ce" at bounding box center [468, 438] width 30 height 30
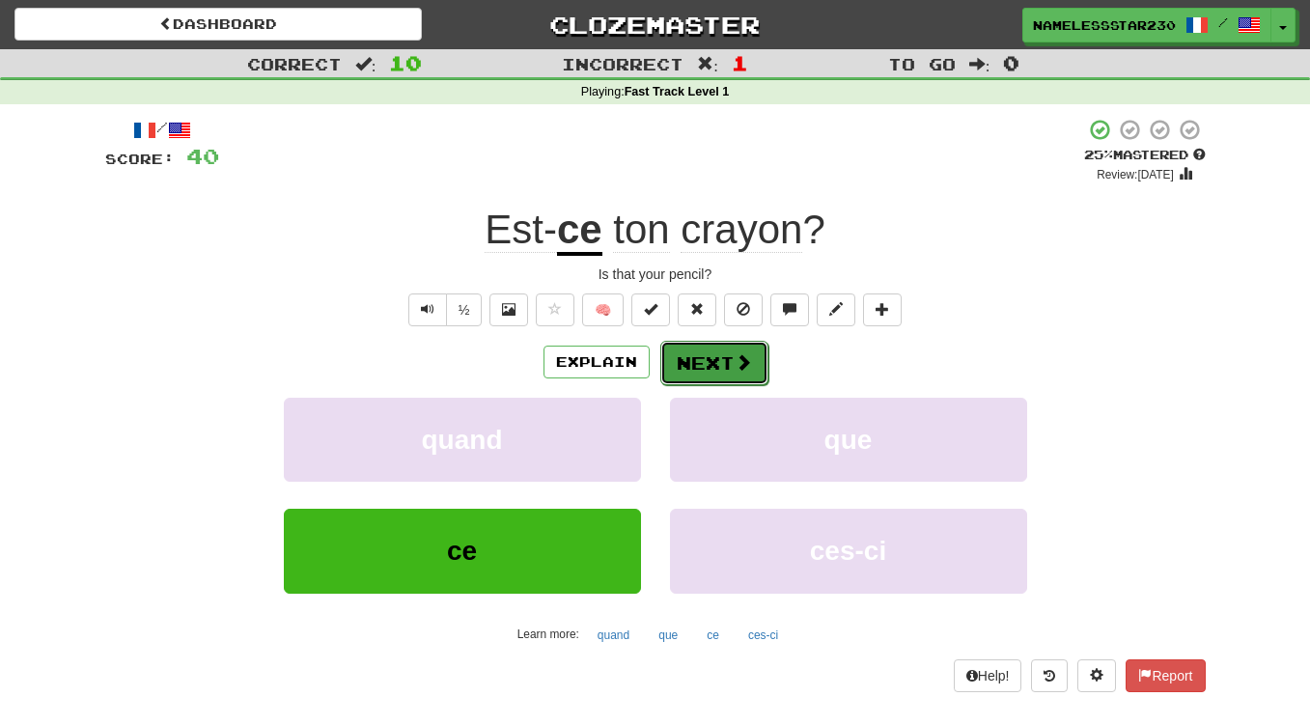
click at [725, 371] on button "Next" at bounding box center [714, 363] width 108 height 44
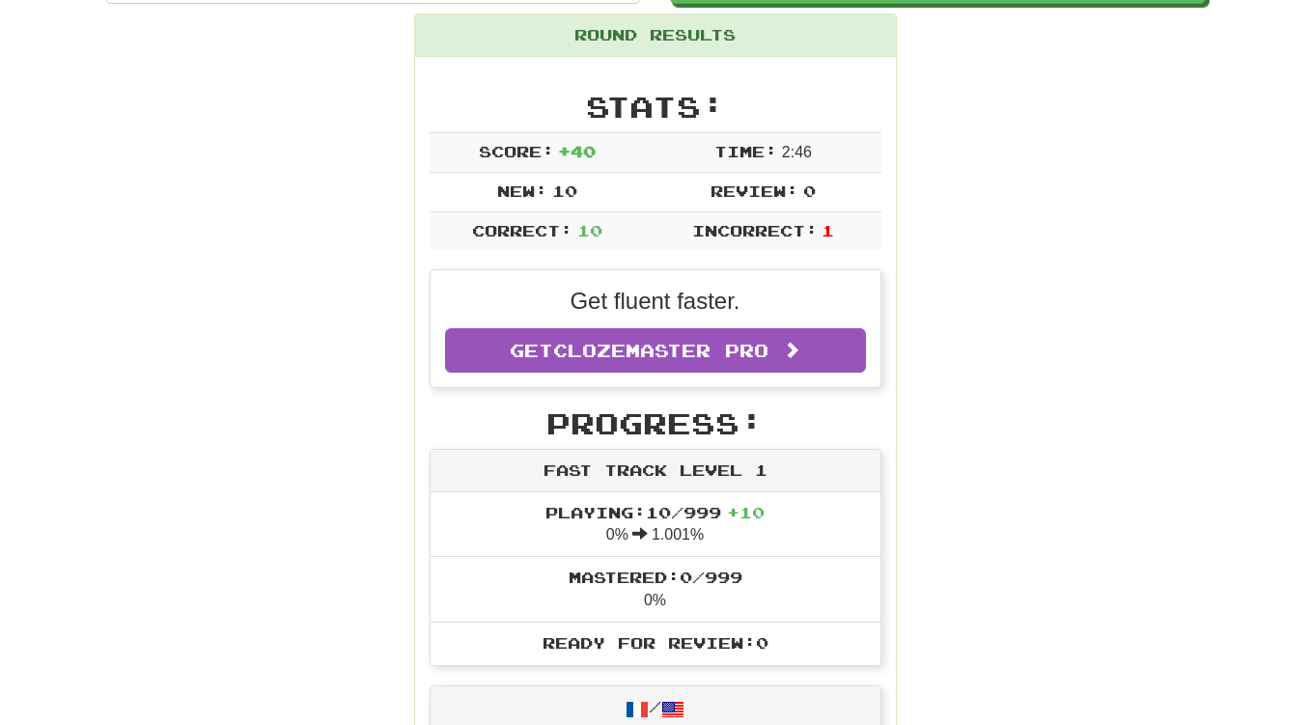
scroll to position [304, 0]
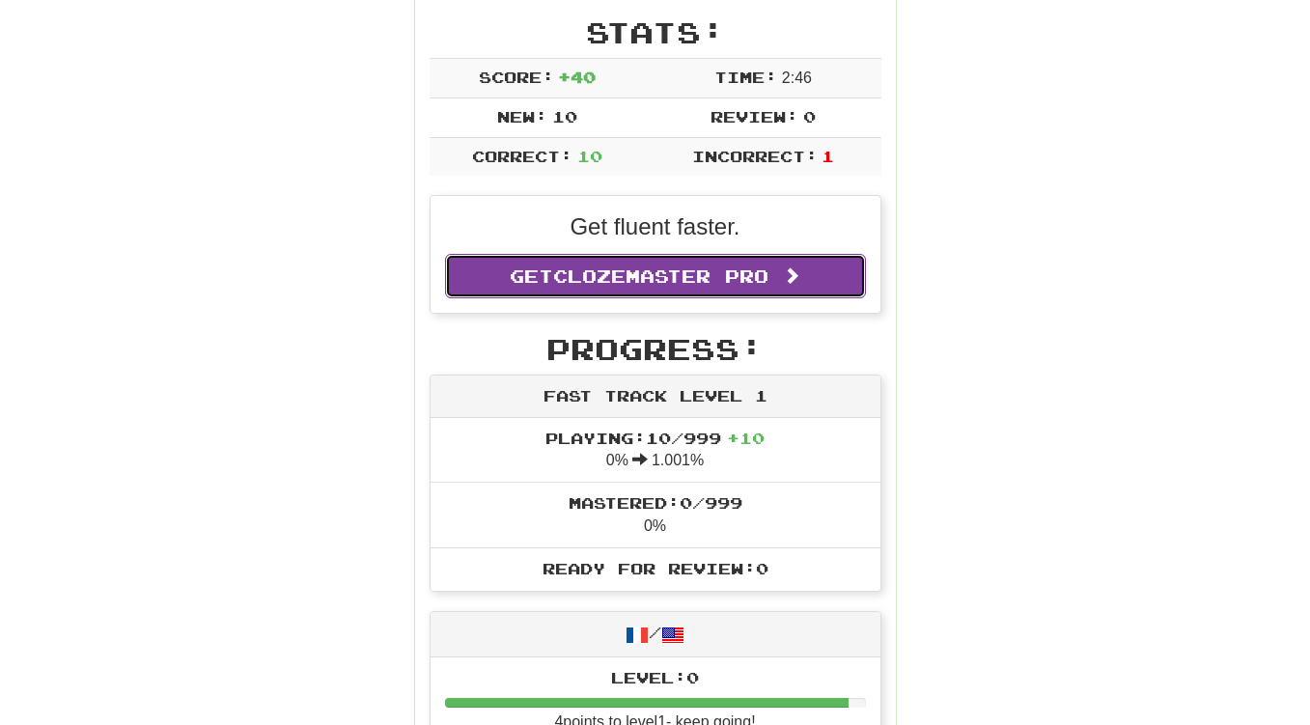
drag, startPoint x: 754, startPoint y: 257, endPoint x: 767, endPoint y: 266, distance: 16.6
click at [754, 258] on link "Get Clozemaster Pro" at bounding box center [655, 276] width 421 height 44
